Goal: Check status: Check status

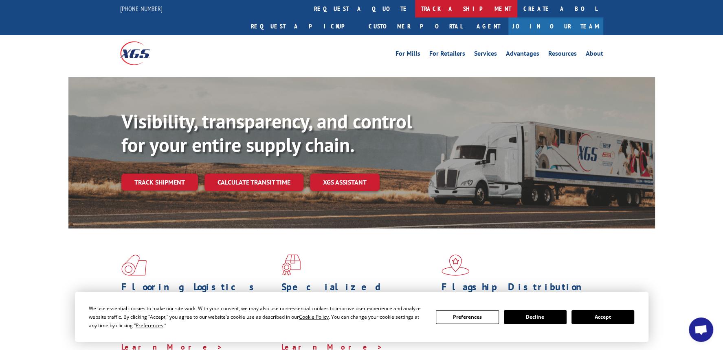
click at [415, 8] on link "track a shipment" at bounding box center [466, 9] width 102 height 18
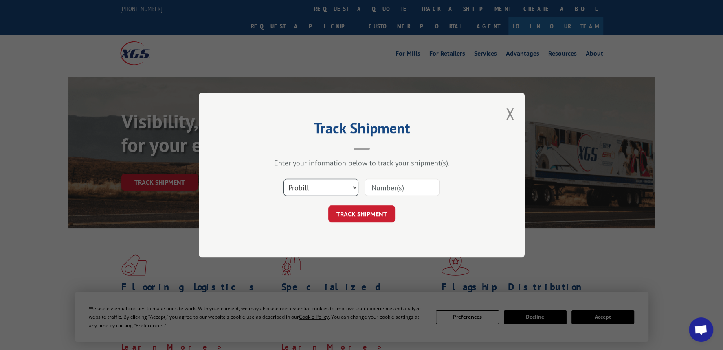
click at [341, 187] on select "Select category... Probill BOL PO" at bounding box center [320, 187] width 75 height 17
click at [283, 179] on select "Select category... Probill BOL PO" at bounding box center [320, 187] width 75 height 17
click at [372, 186] on input at bounding box center [401, 187] width 75 height 17
type input "17107505"
click button "TRACK SHIPMENT" at bounding box center [361, 214] width 67 height 17
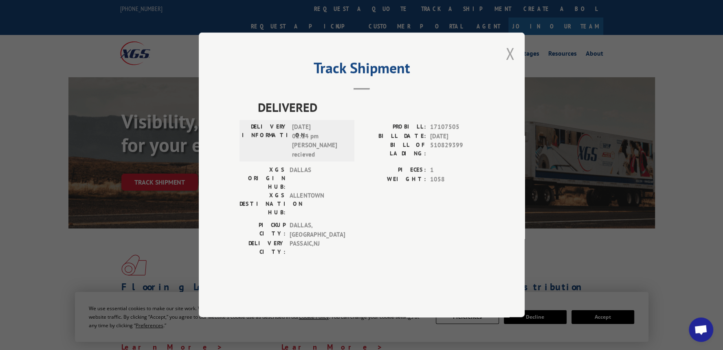
click at [512, 64] on button "Close modal" at bounding box center [509, 54] width 9 height 22
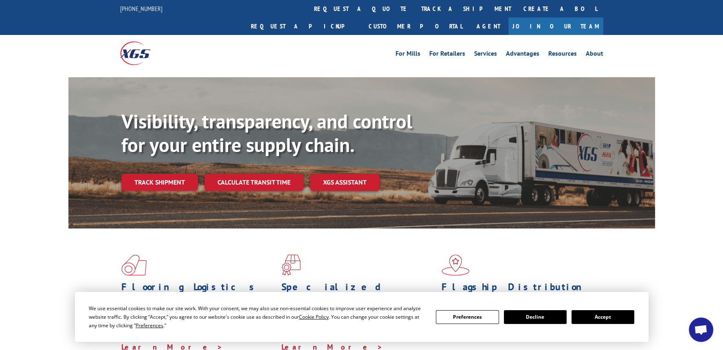
click at [592, 318] on button "Accept" at bounding box center [602, 318] width 63 height 14
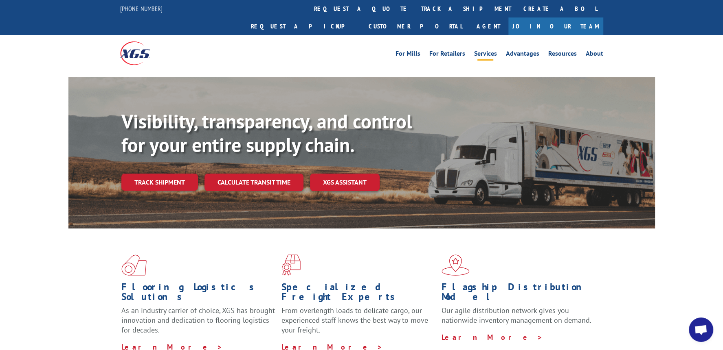
click at [484, 50] on link "Services" at bounding box center [485, 54] width 23 height 9
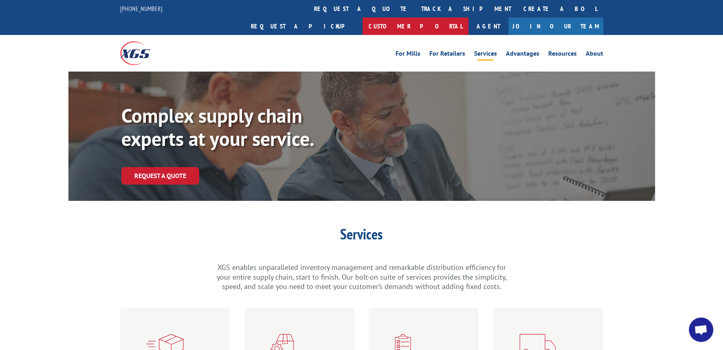
click at [468, 18] on link "Customer Portal" at bounding box center [415, 27] width 106 height 18
